Goal: Navigation & Orientation: Find specific page/section

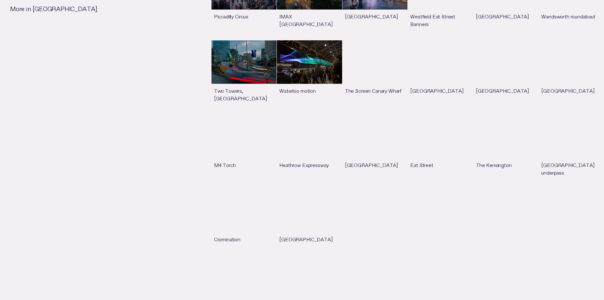
scroll to position [662, 0]
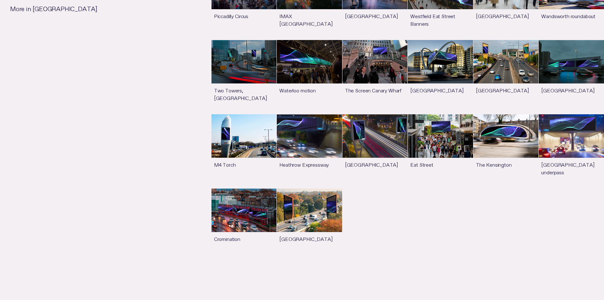
click at [439, 81] on link "See more" at bounding box center [440, 77] width 65 height 74
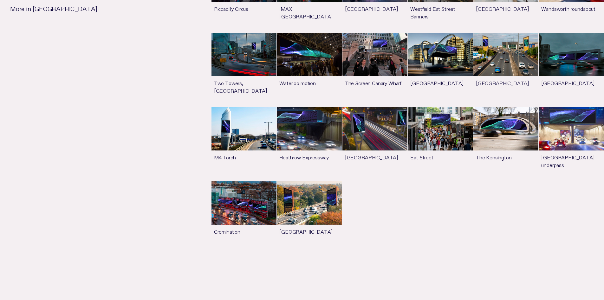
scroll to position [669, 0]
click at [568, 167] on link "See more" at bounding box center [571, 144] width 65 height 74
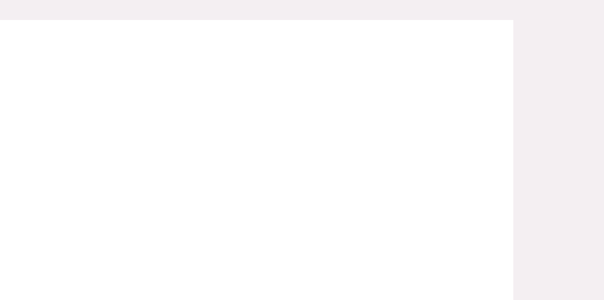
scroll to position [190, 0]
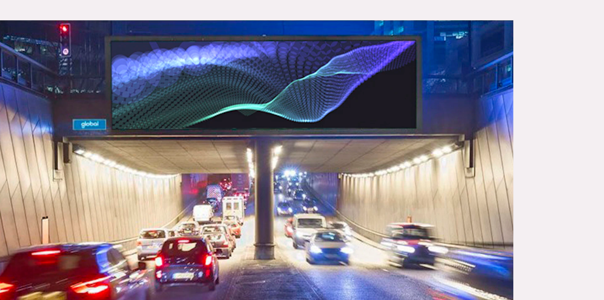
scroll to position [669, 0]
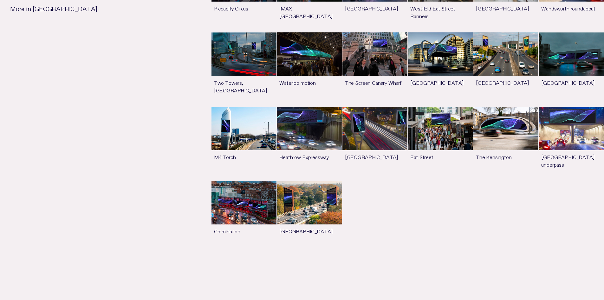
click at [307, 223] on link "See more" at bounding box center [309, 214] width 65 height 66
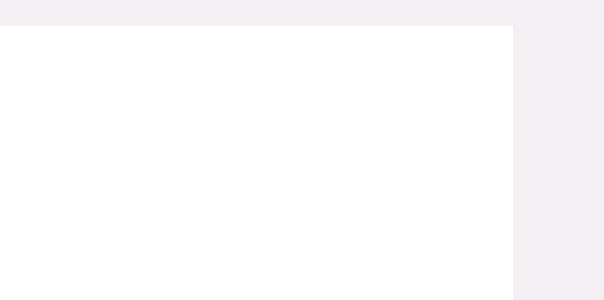
scroll to position [146, 0]
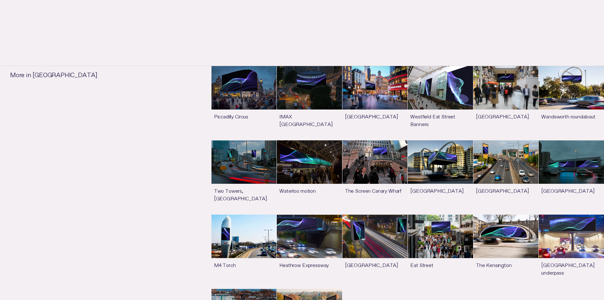
scroll to position [561, 0]
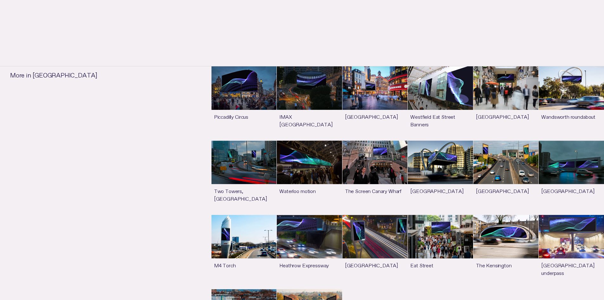
click at [570, 112] on link "See more" at bounding box center [571, 103] width 65 height 74
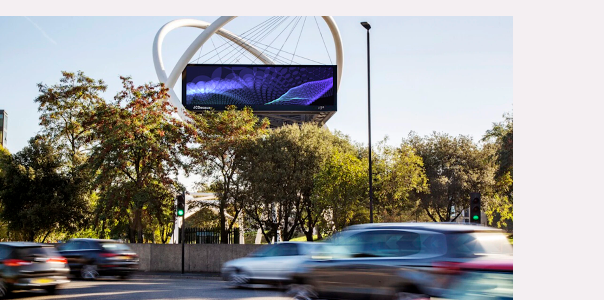
scroll to position [195, 0]
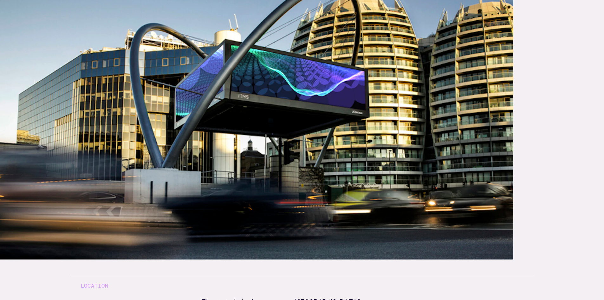
scroll to position [561, 0]
